Goal: Task Accomplishment & Management: Manage account settings

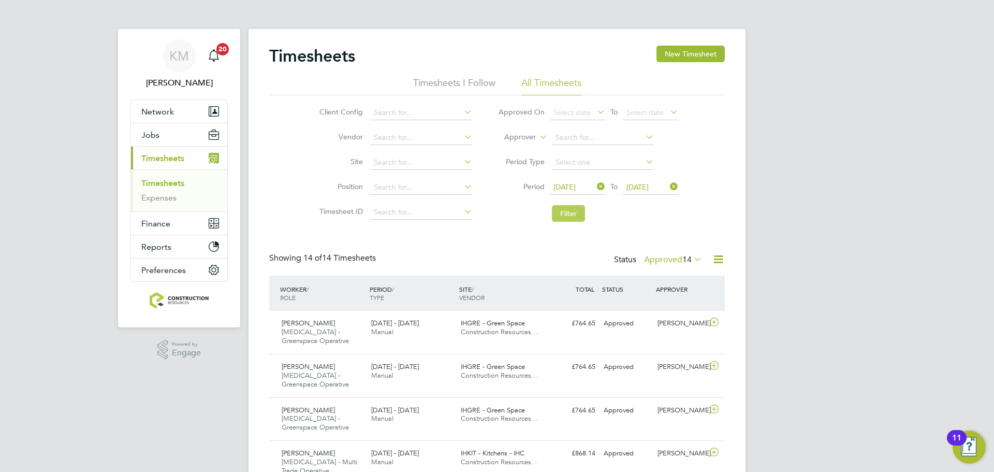
click at [566, 216] on button "Filter" at bounding box center [568, 213] width 33 height 17
click at [662, 254] on label "Approved 14" at bounding box center [673, 259] width 58 height 10
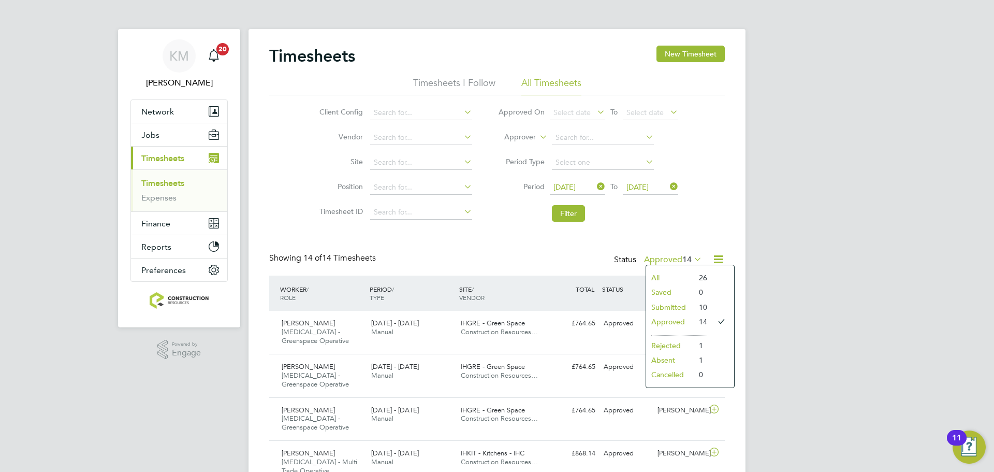
click at [677, 306] on li "Submitted" at bounding box center [670, 307] width 48 height 14
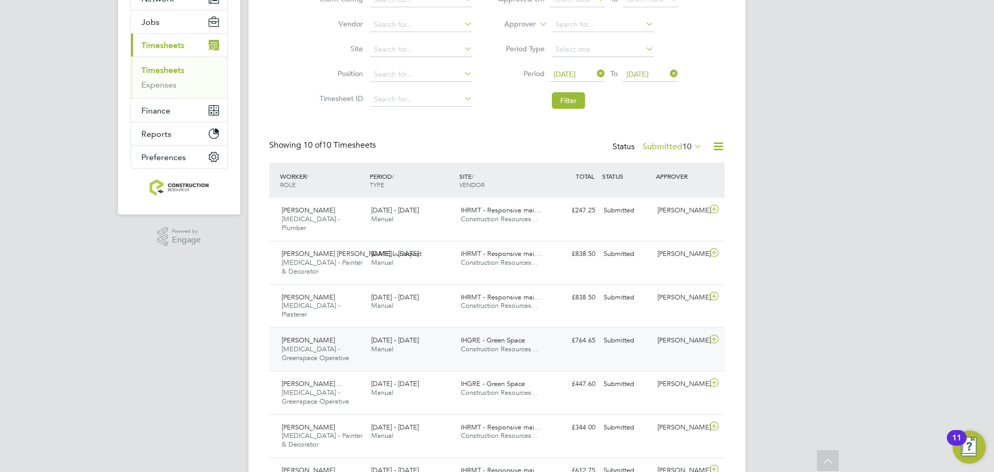
click at [688, 332] on div "[PERSON_NAME]" at bounding box center [680, 340] width 54 height 17
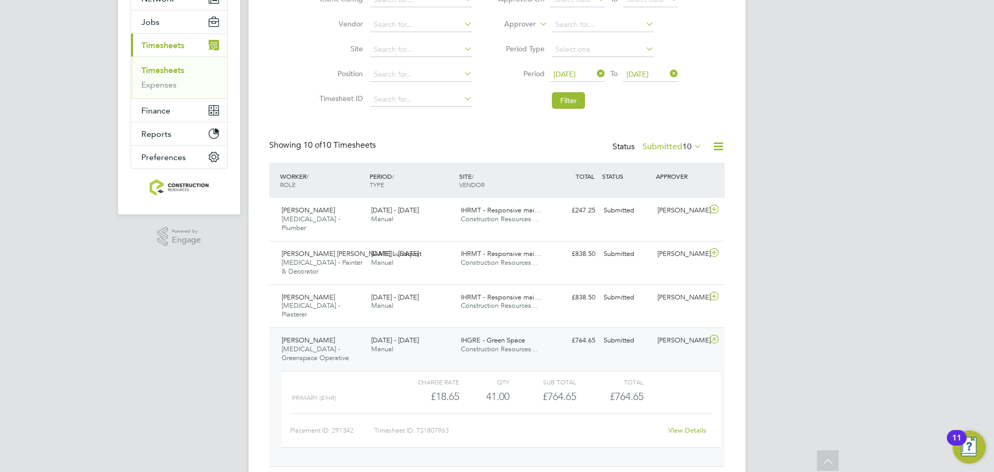
click at [680, 425] on link "View Details" at bounding box center [687, 429] width 38 height 9
click at [572, 90] on li "Filter" at bounding box center [588, 100] width 206 height 27
click at [570, 104] on button "Filter" at bounding box center [568, 100] width 33 height 17
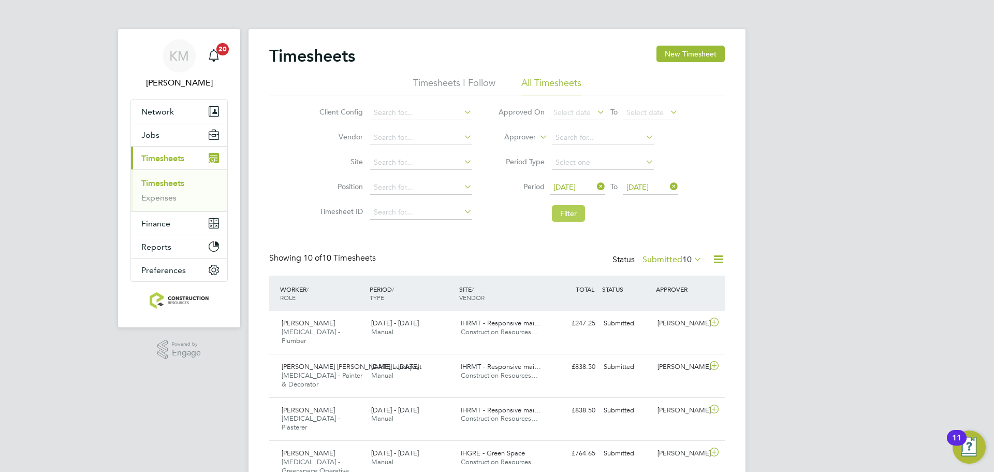
scroll to position [5, 5]
click at [555, 211] on button "Filter" at bounding box center [568, 213] width 33 height 17
click at [568, 218] on button "Filter" at bounding box center [568, 213] width 33 height 17
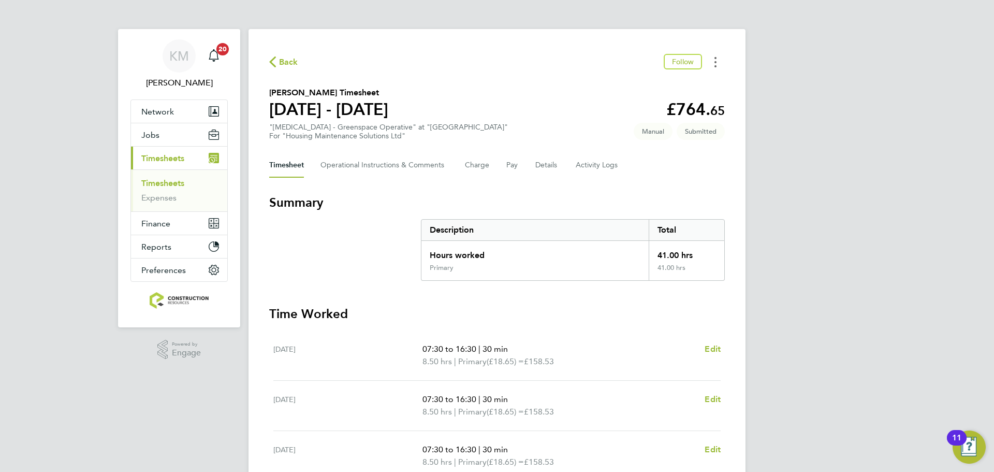
click at [715, 57] on icon "Timesheets Menu" at bounding box center [715, 62] width 2 height 10
click at [542, 164] on button "Details" at bounding box center [547, 165] width 24 height 25
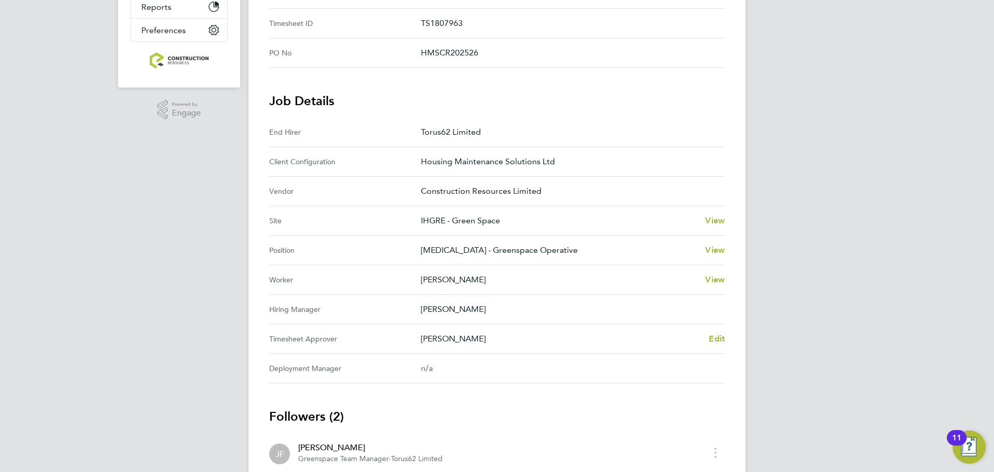
scroll to position [350, 0]
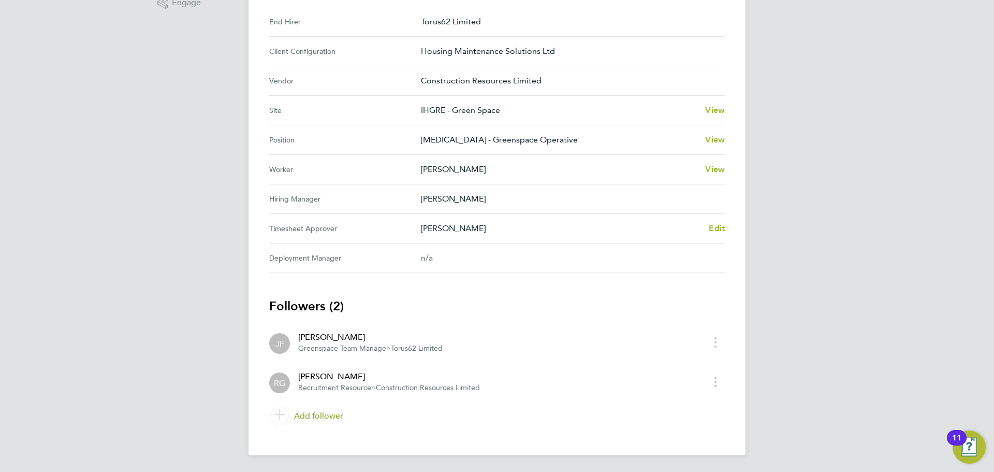
click at [314, 419] on link "Add follower" at bounding box center [496, 415] width 455 height 29
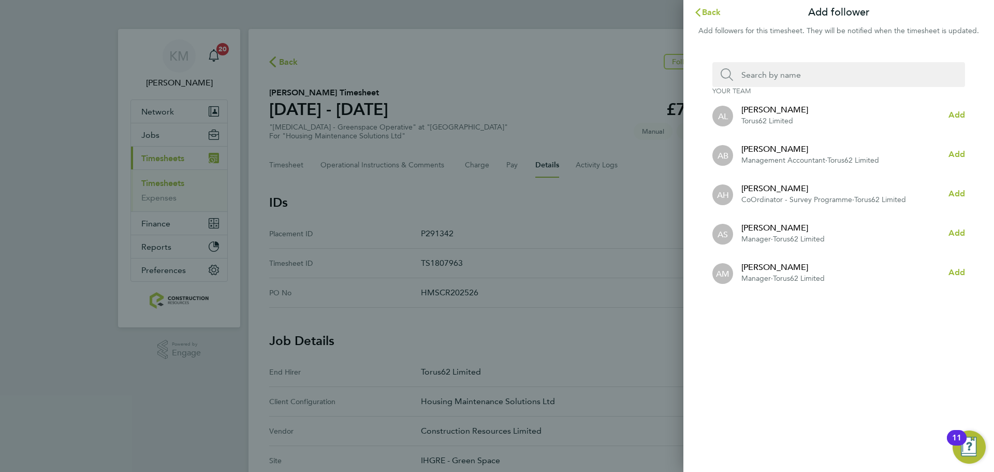
click at [817, 80] on input "Search team member by name:" at bounding box center [842, 74] width 219 height 25
type input "chris"
click at [955, 272] on span "Add" at bounding box center [956, 272] width 17 height 10
click at [708, 9] on span "Back" at bounding box center [711, 12] width 19 height 10
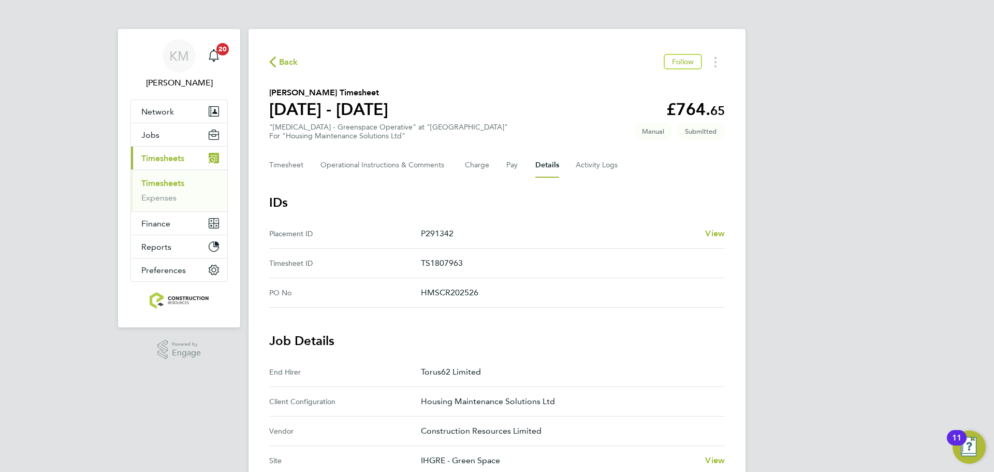
click at [274, 56] on icon "button" at bounding box center [272, 61] width 7 height 11
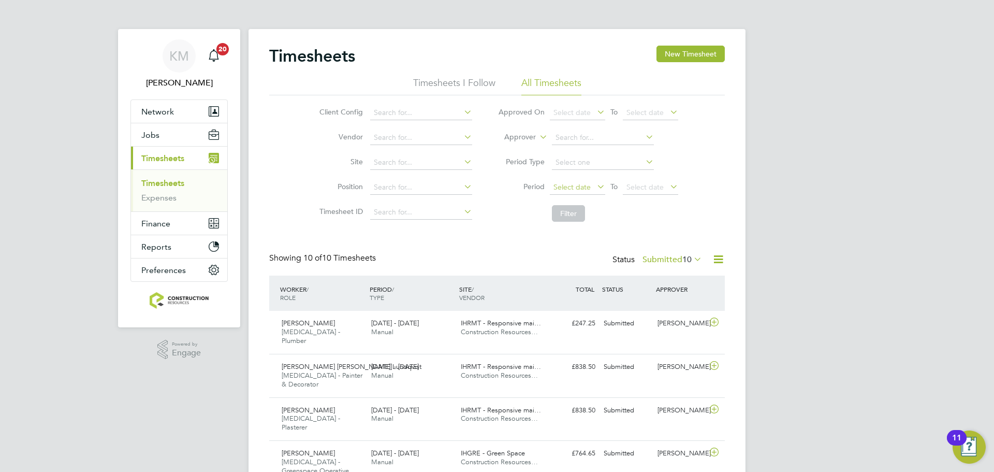
click at [589, 191] on span "Select date" at bounding box center [577, 188] width 55 height 14
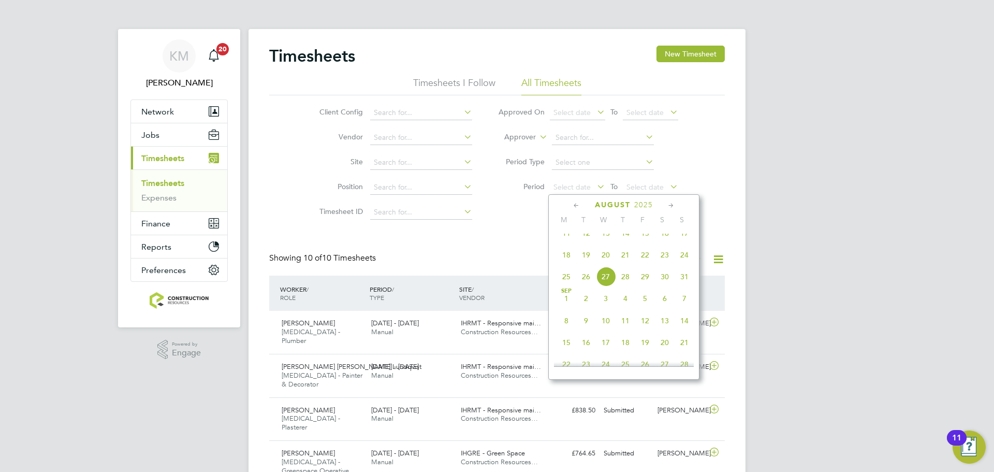
click at [563, 259] on span "18" at bounding box center [566, 255] width 20 height 20
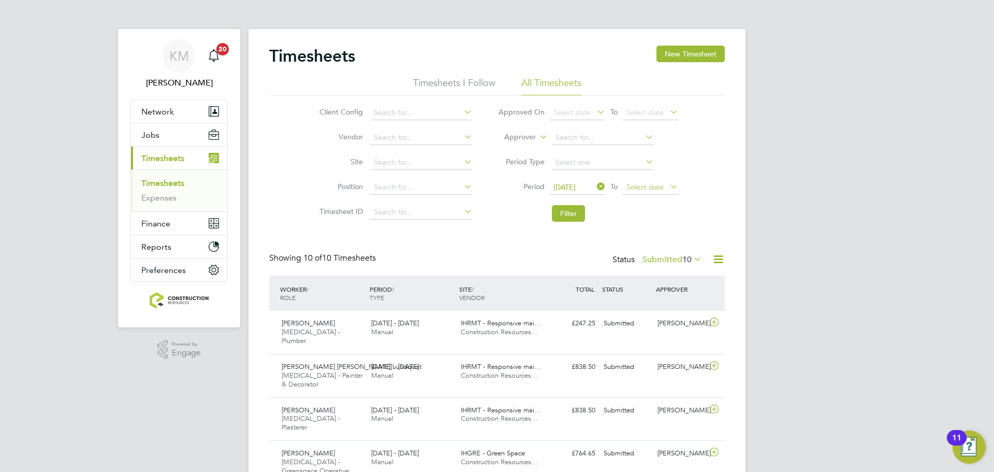
click at [653, 187] on span "Select date" at bounding box center [644, 186] width 37 height 9
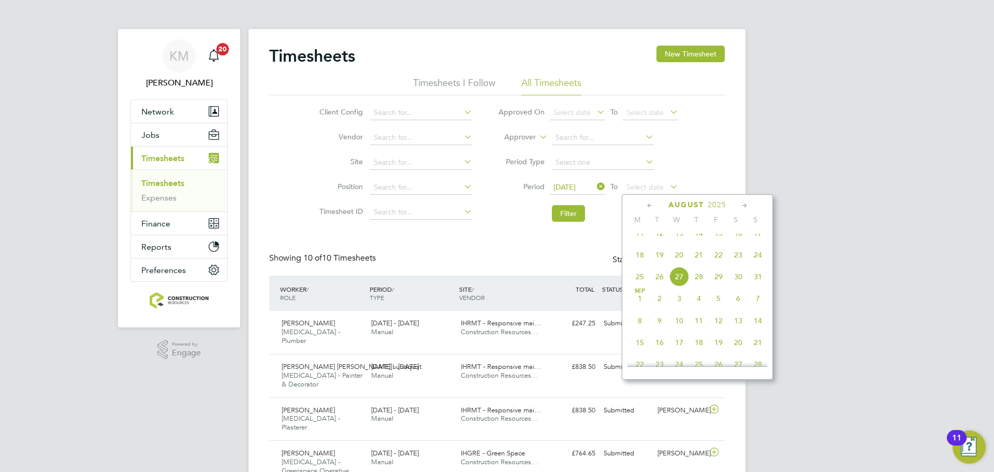
click at [762, 262] on span "24" at bounding box center [758, 255] width 20 height 20
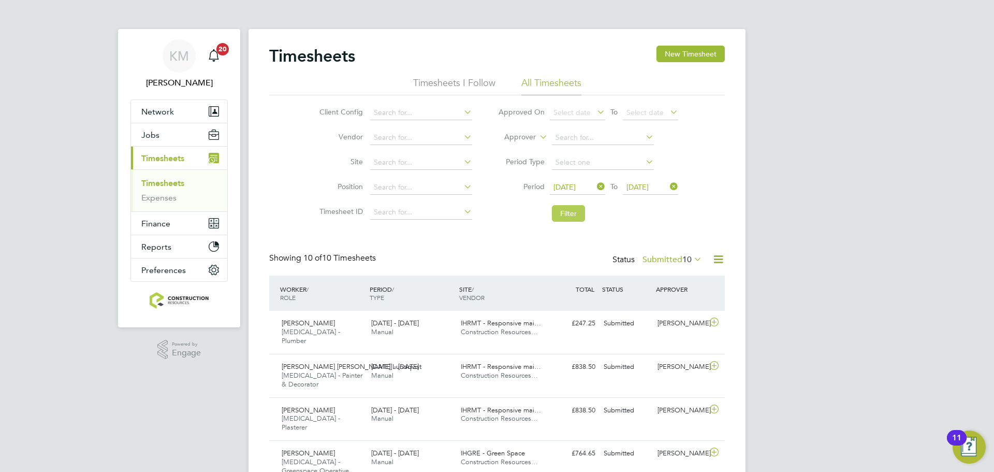
click at [573, 218] on button "Filter" at bounding box center [568, 213] width 33 height 17
click at [664, 266] on div "Status Submitted 10" at bounding box center [658, 260] width 92 height 14
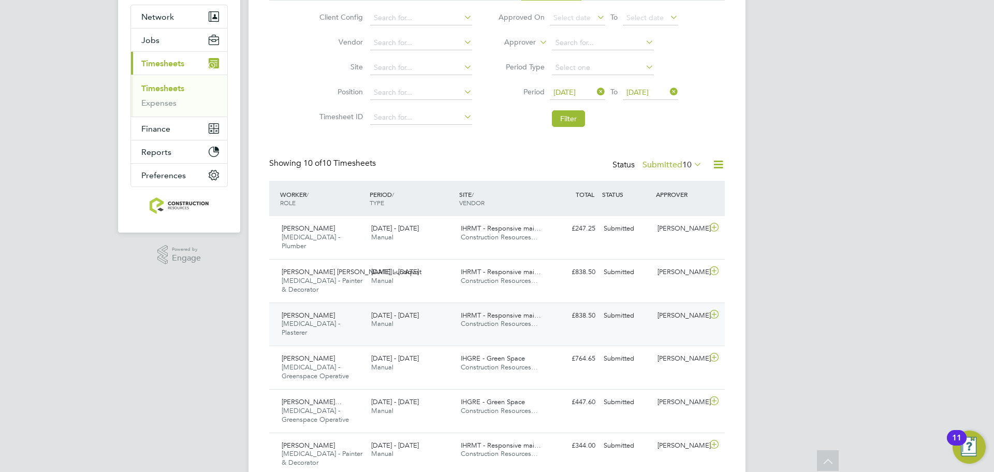
click at [529, 393] on div "IHGRE - Green Space Construction Resources…" at bounding box center [502, 406] width 90 height 26
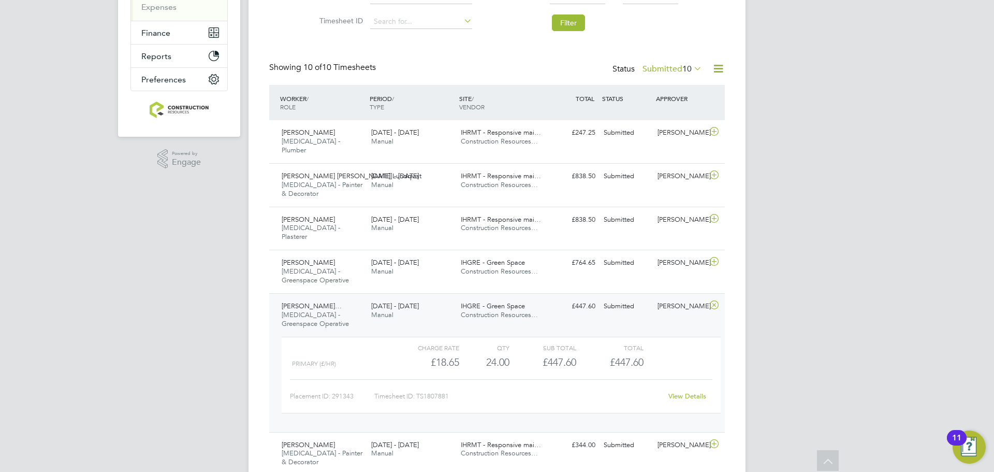
click at [689, 388] on div "View Details" at bounding box center [686, 396] width 51 height 17
click at [679, 391] on link "View Details" at bounding box center [687, 395] width 38 height 9
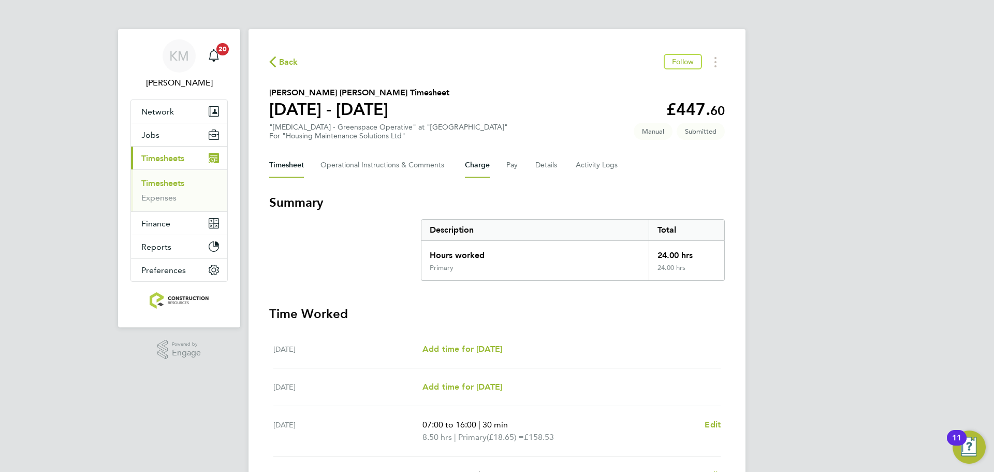
click at [470, 163] on button "Charge" at bounding box center [477, 165] width 25 height 25
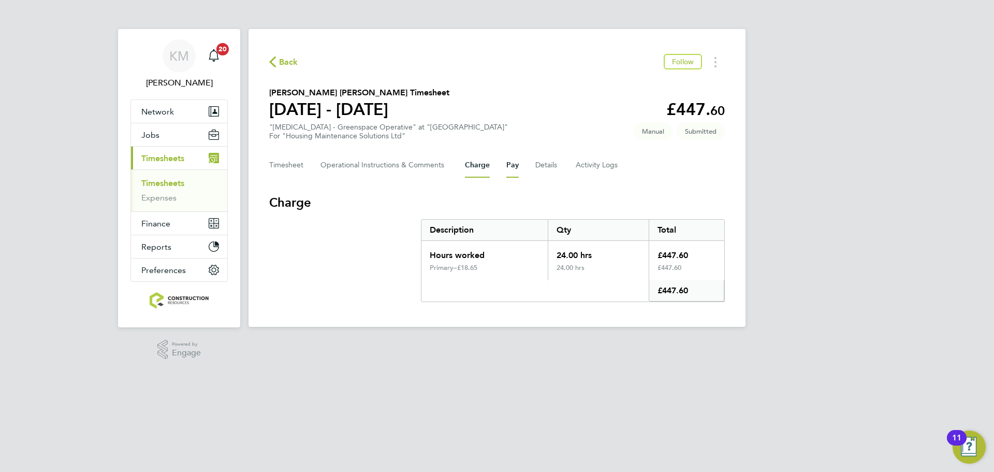
click at [510, 169] on button "Pay" at bounding box center [512, 165] width 12 height 25
click at [556, 170] on button "Details" at bounding box center [547, 165] width 24 height 25
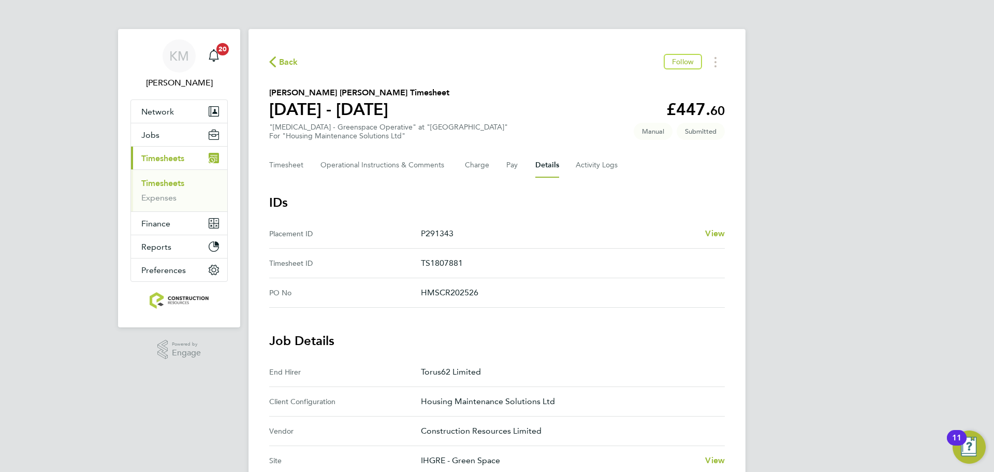
scroll to position [311, 0]
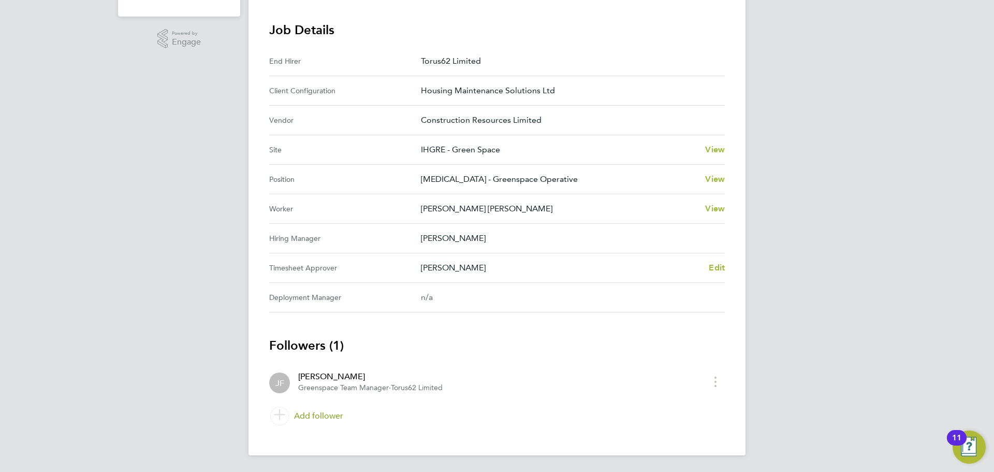
click at [311, 414] on link "Add follower" at bounding box center [496, 415] width 455 height 29
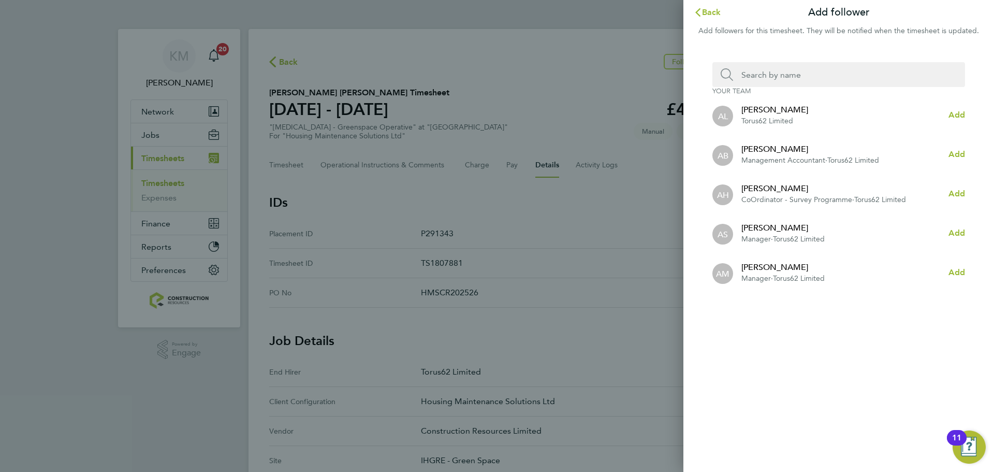
click at [872, 69] on input "Search team member by name:" at bounding box center [842, 74] width 219 height 25
type input "chris"
click at [782, 269] on div "[PERSON_NAME]" at bounding box center [782, 267] width 83 height 12
click at [955, 269] on span "Add" at bounding box center [956, 272] width 17 height 10
click at [714, 16] on span "Back" at bounding box center [711, 12] width 19 height 10
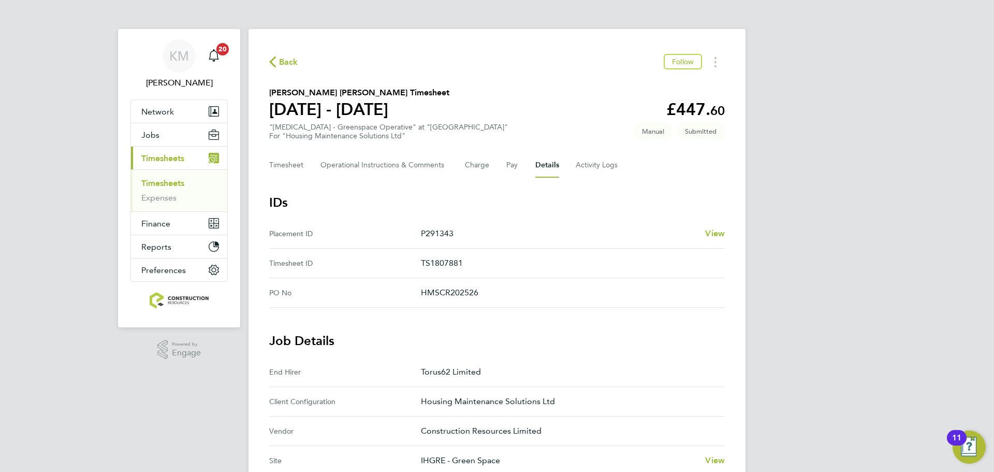
click at [279, 54] on div "Back Follow" at bounding box center [496, 62] width 455 height 16
click at [279, 56] on span "Back" at bounding box center [288, 62] width 19 height 12
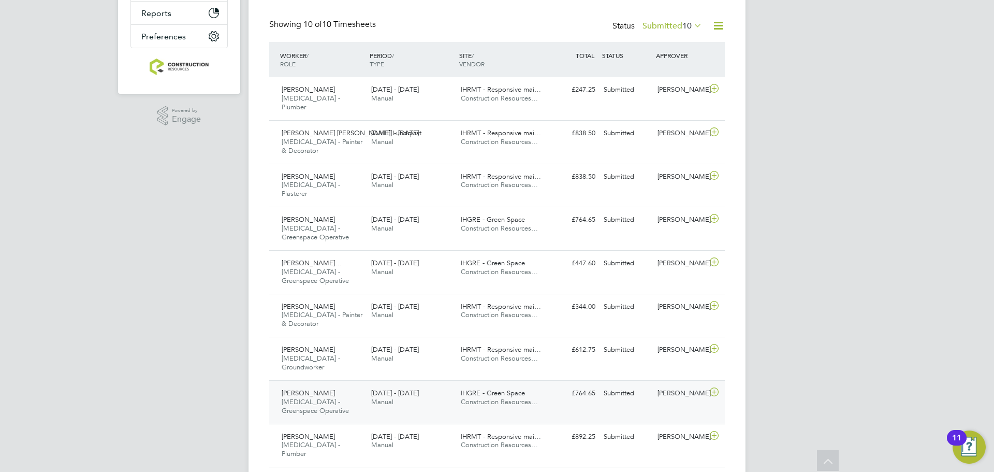
click at [526, 385] on div "IHGRE - Green Space Construction Resources…" at bounding box center [502, 398] width 90 height 26
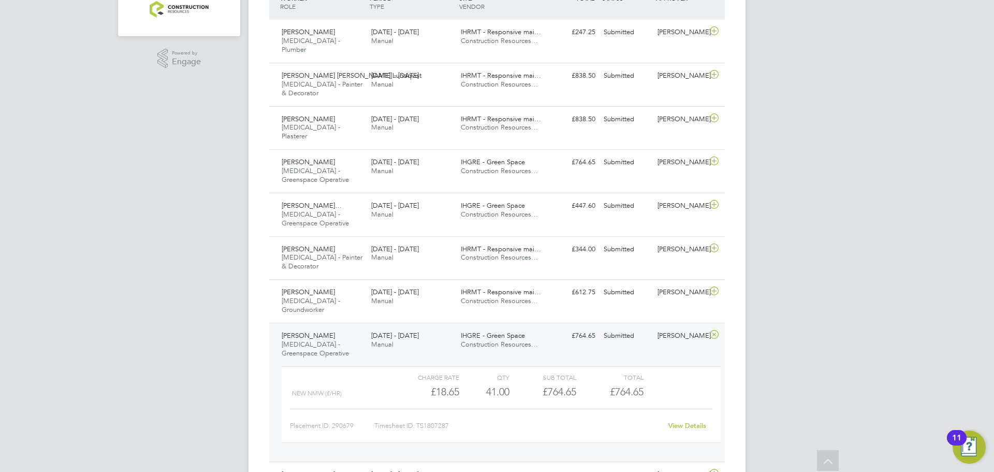
click at [694, 421] on link "View Details" at bounding box center [687, 425] width 38 height 9
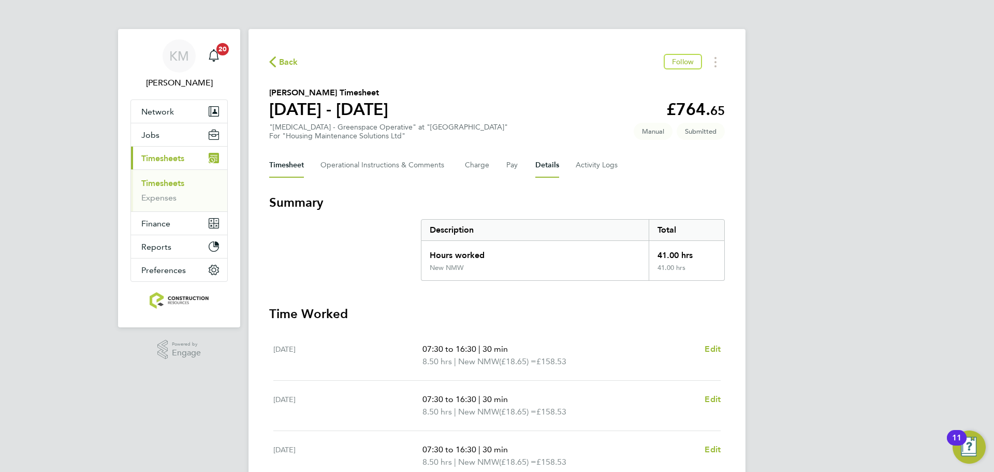
click at [542, 172] on button "Details" at bounding box center [547, 165] width 24 height 25
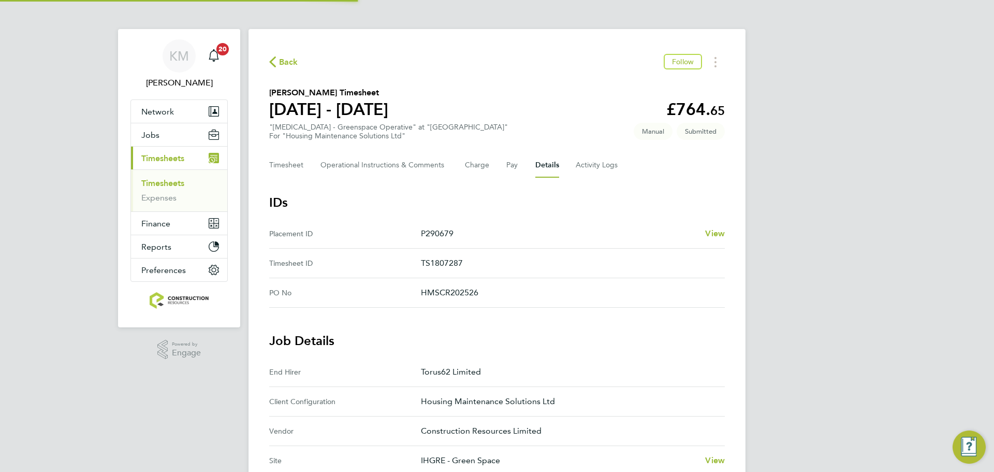
scroll to position [311, 0]
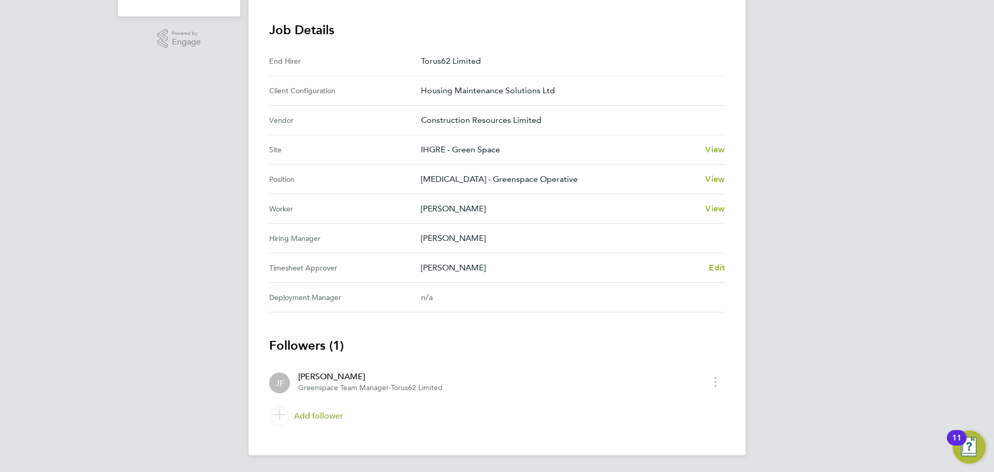
click at [317, 425] on link "Add follower" at bounding box center [496, 415] width 455 height 29
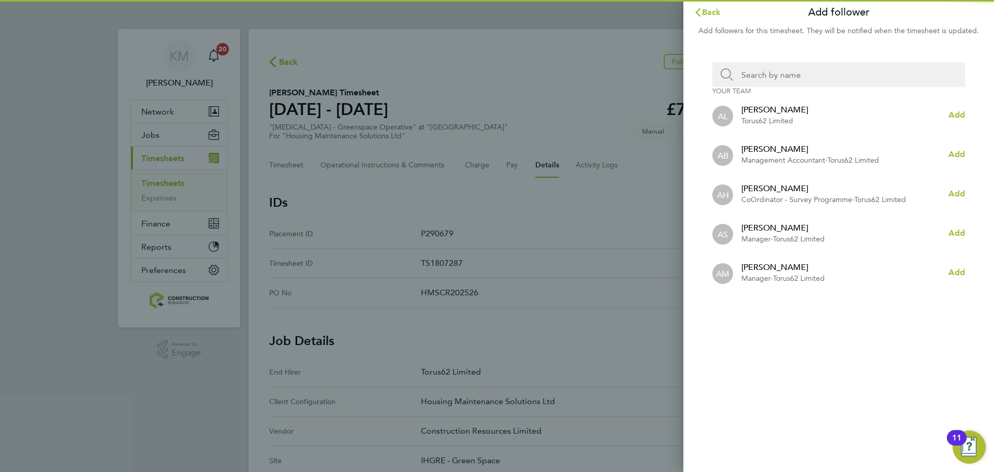
click at [748, 75] on input "Search team member by name:" at bounding box center [842, 74] width 219 height 25
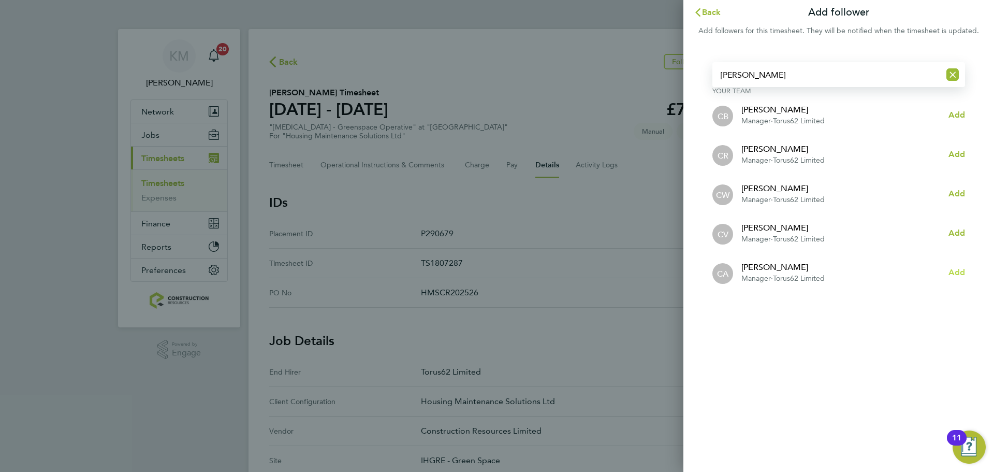
type input "chris"
click at [956, 272] on span "Add" at bounding box center [956, 272] width 17 height 10
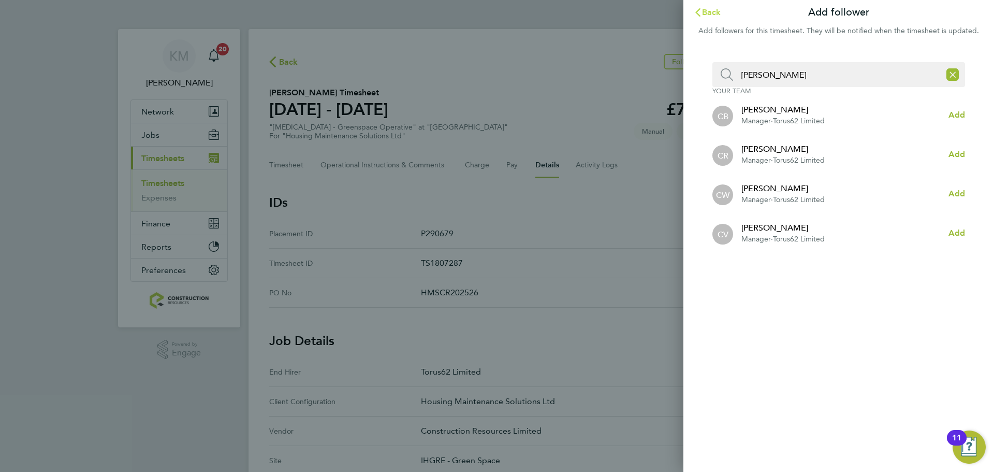
click at [703, 14] on span "Back" at bounding box center [711, 12] width 19 height 10
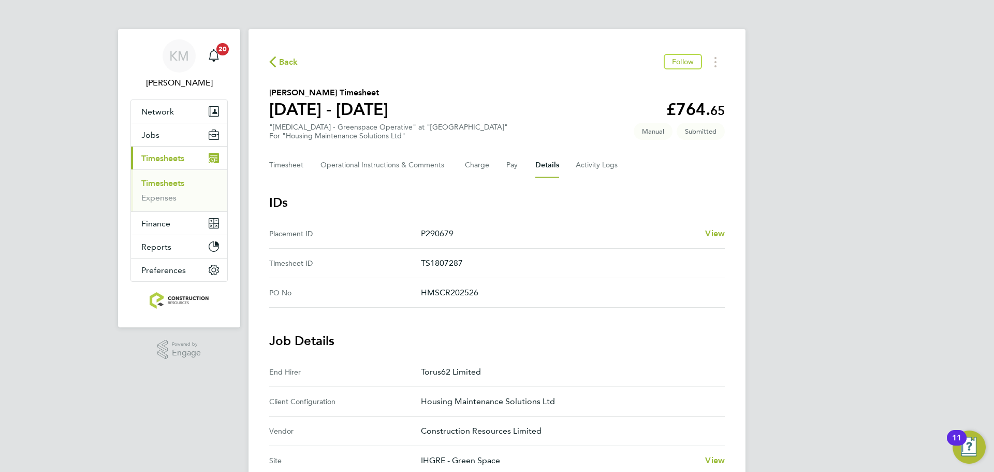
click at [269, 57] on icon "button" at bounding box center [272, 61] width 7 height 11
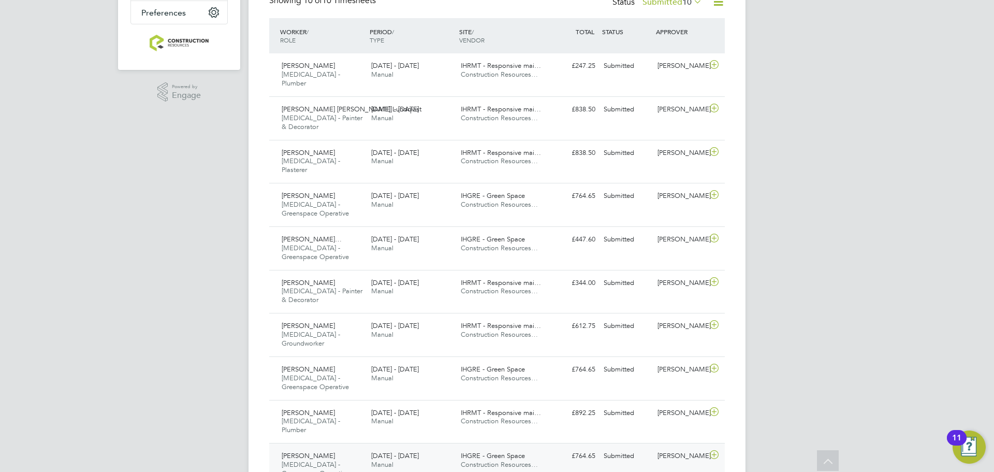
click at [623, 447] on div "Submitted" at bounding box center [626, 455] width 54 height 17
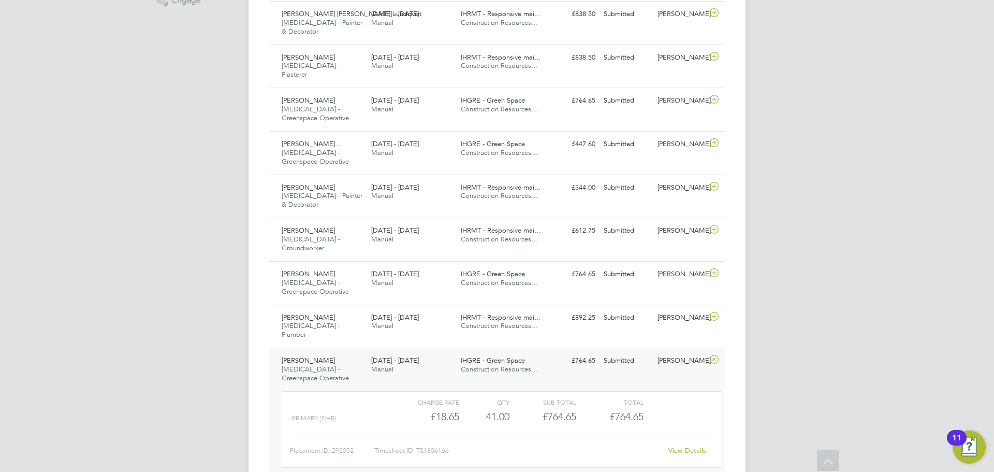
click at [681, 446] on link "View Details" at bounding box center [687, 450] width 38 height 9
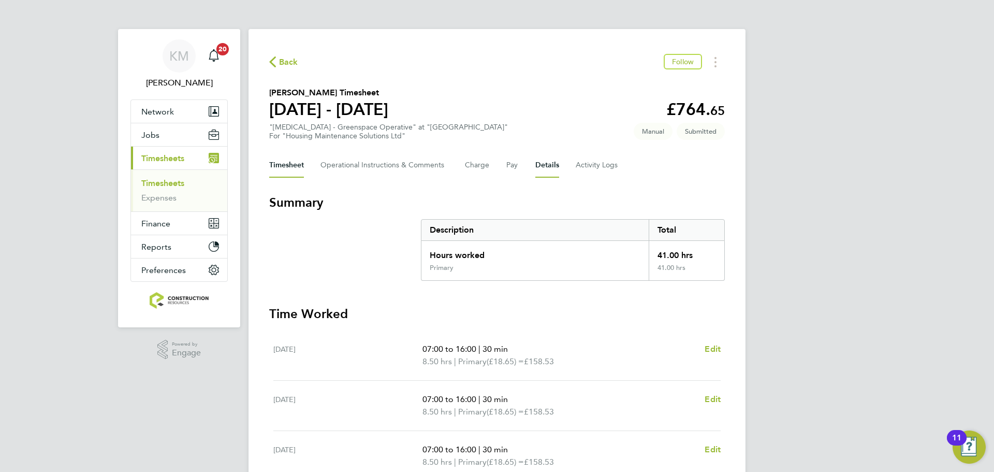
click at [541, 166] on button "Details" at bounding box center [547, 165] width 24 height 25
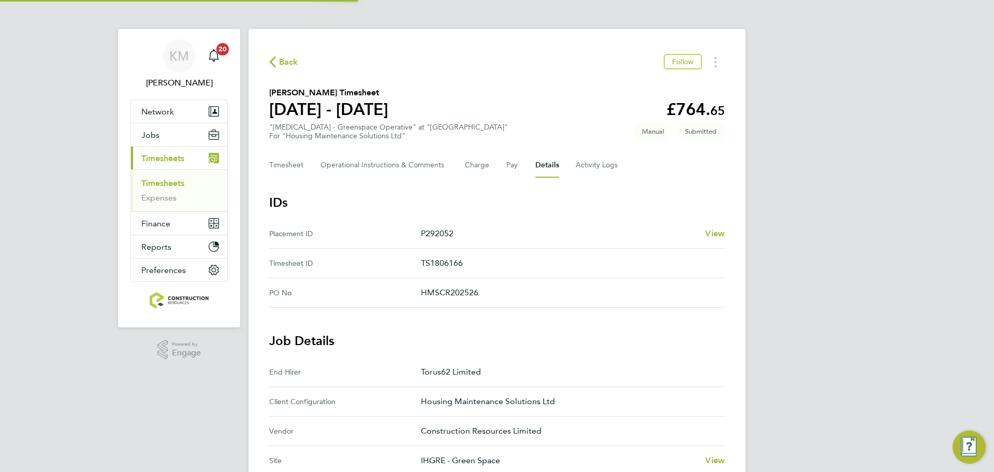
scroll to position [311, 0]
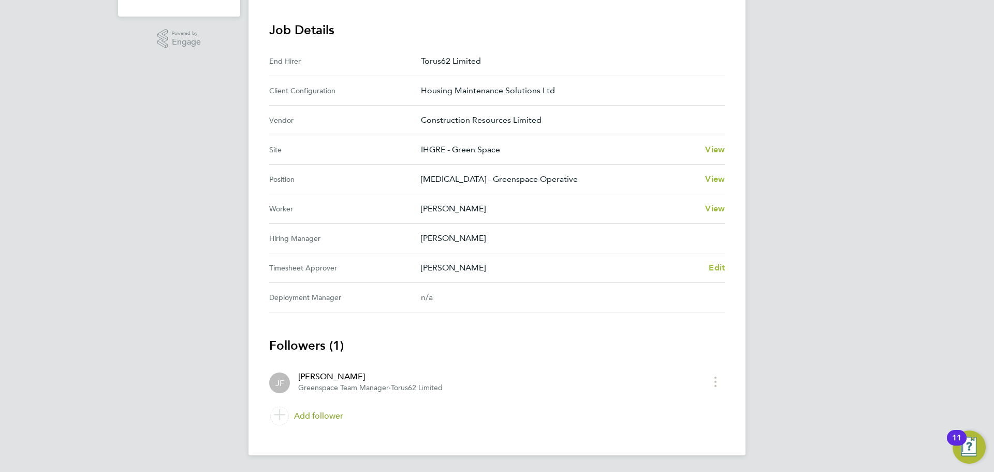
click at [318, 408] on link "Add follower" at bounding box center [496, 415] width 455 height 29
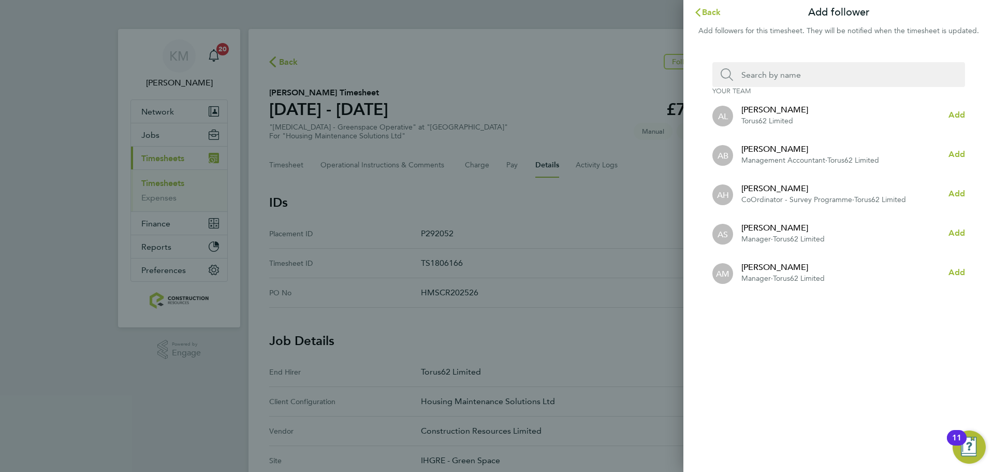
click at [779, 75] on input "Search team member by name:" at bounding box center [842, 74] width 219 height 25
type input "[PERSON_NAME]"
click at [953, 273] on span "Add" at bounding box center [956, 272] width 17 height 10
click at [706, 19] on button "Back" at bounding box center [707, 12] width 48 height 21
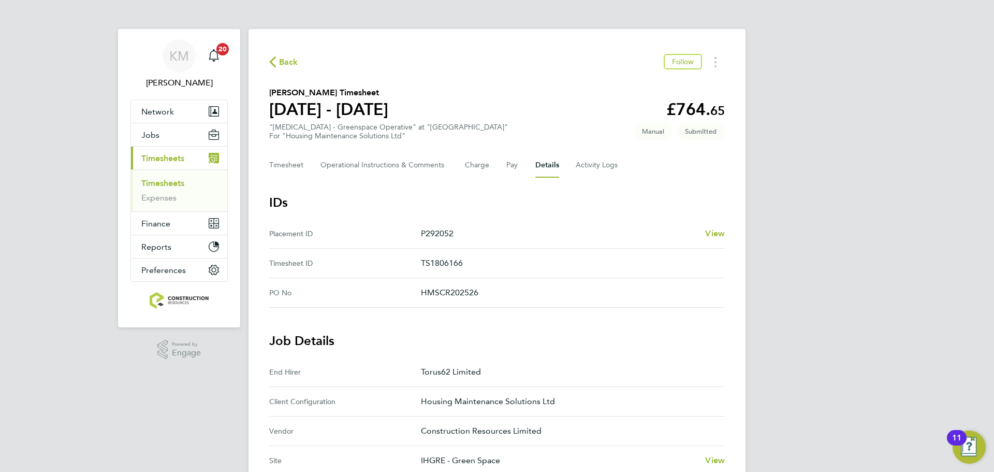
click at [284, 58] on span "Back" at bounding box center [288, 62] width 19 height 12
